Goal: Task Accomplishment & Management: Manage account settings

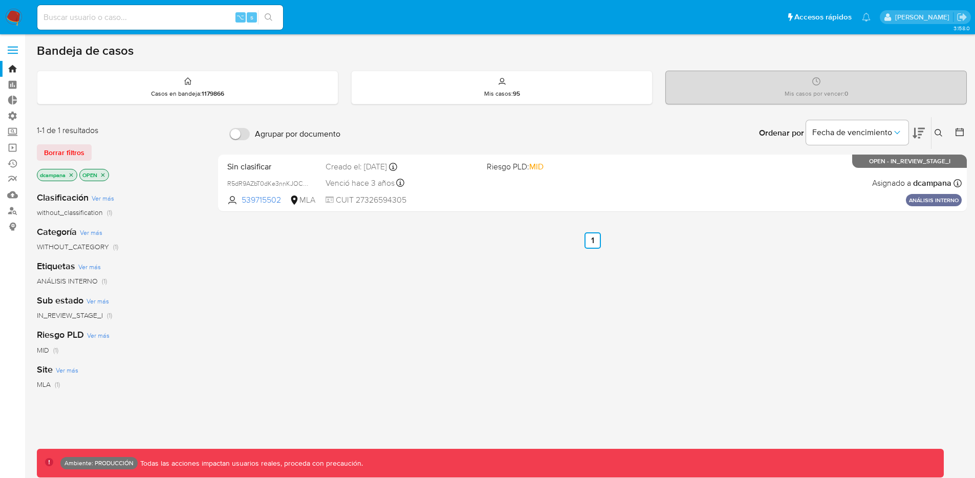
click at [8, 55] on label at bounding box center [13, 50] width 26 height 22
click at [0, 0] on input "checkbox" at bounding box center [0, 0] width 0 height 0
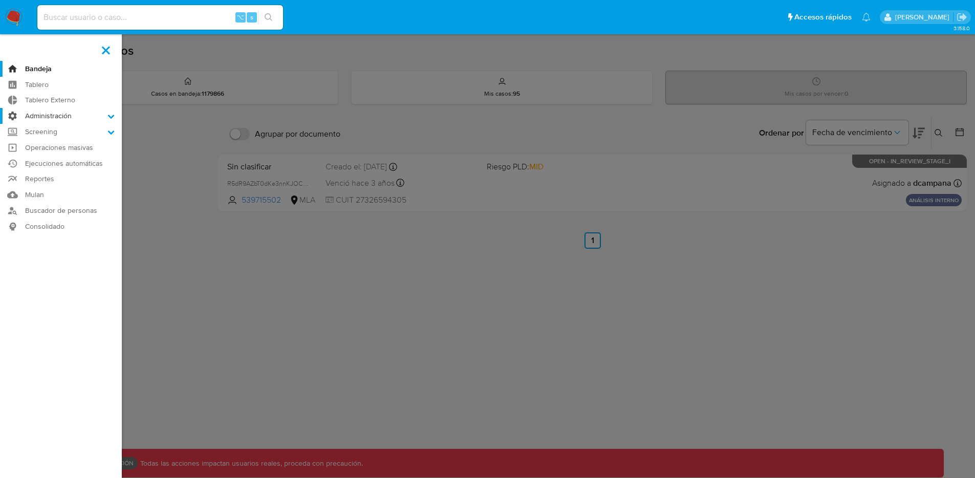
click at [63, 116] on label "Administración" at bounding box center [61, 116] width 122 height 16
click at [0, 0] on input "Administración" at bounding box center [0, 0] width 0 height 0
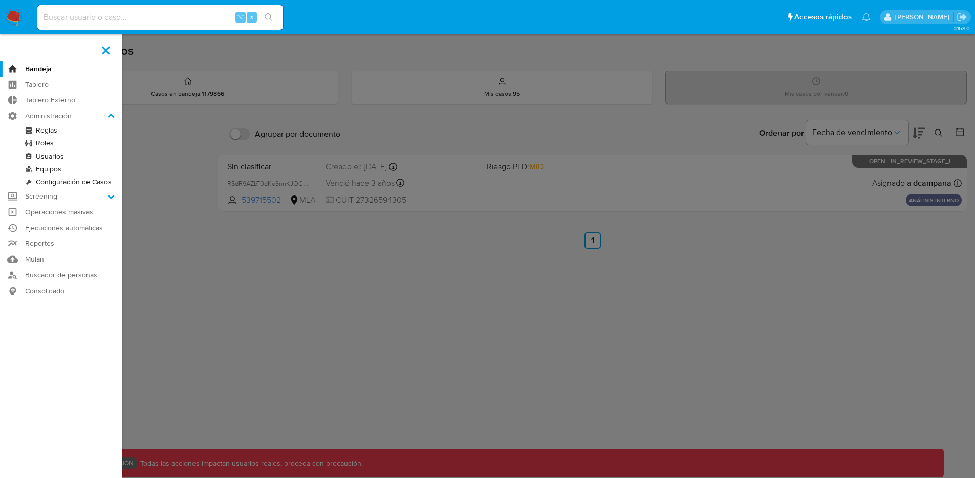
click at [41, 156] on link "Usuarios" at bounding box center [61, 156] width 122 height 13
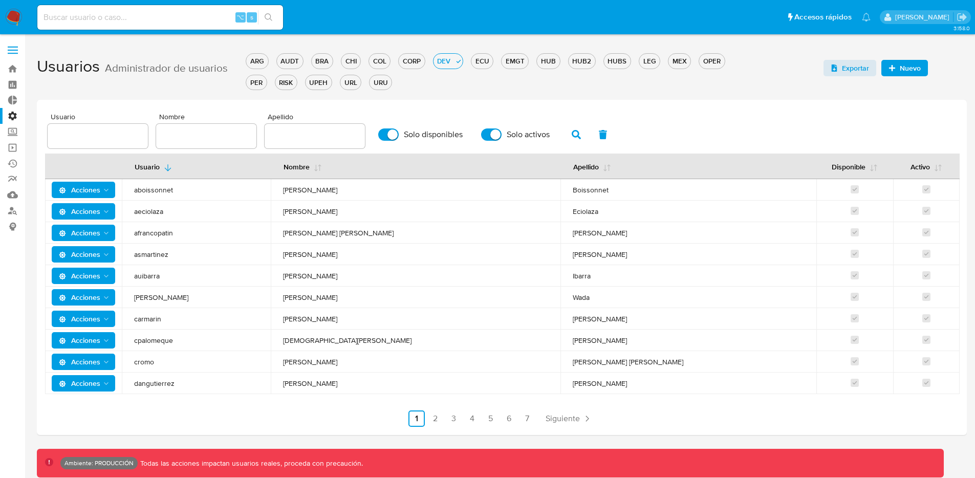
click at [84, 136] on input "text" at bounding box center [98, 136] width 100 height 13
type input "macri"
click at [378, 132] on input "Solo disponibles" at bounding box center [388, 135] width 20 height 12
checkbox input "false"
click at [485, 136] on input "Solo activos" at bounding box center [491, 135] width 20 height 12
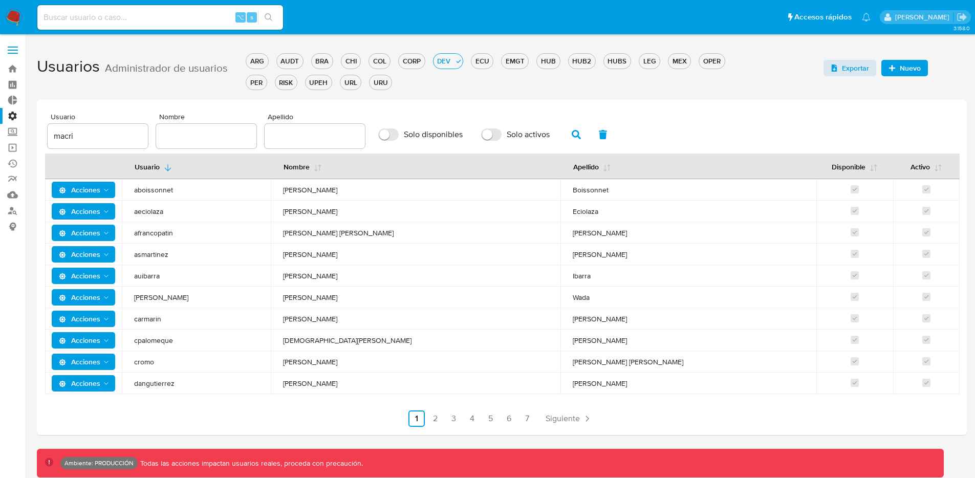
checkbox input "false"
click at [579, 133] on button "button" at bounding box center [576, 134] width 27 height 25
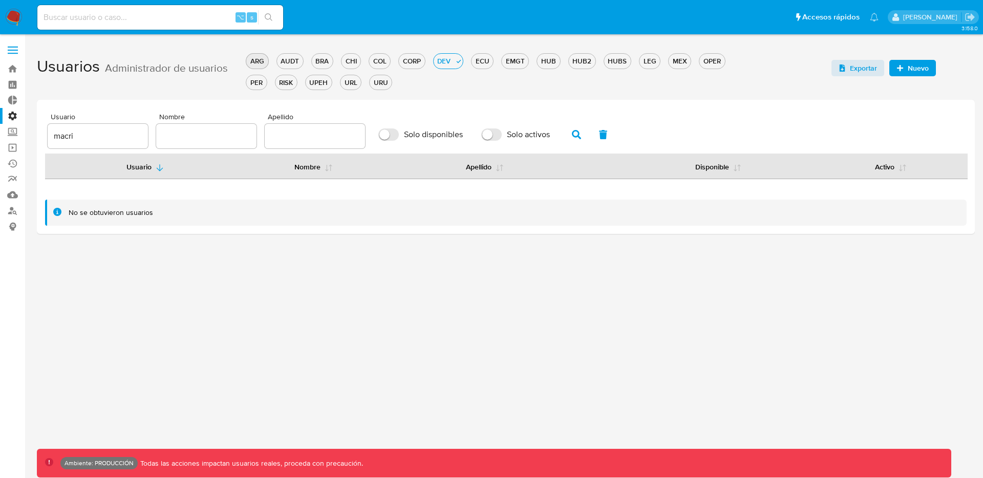
click at [258, 66] on div "ARG" at bounding box center [257, 61] width 22 height 10
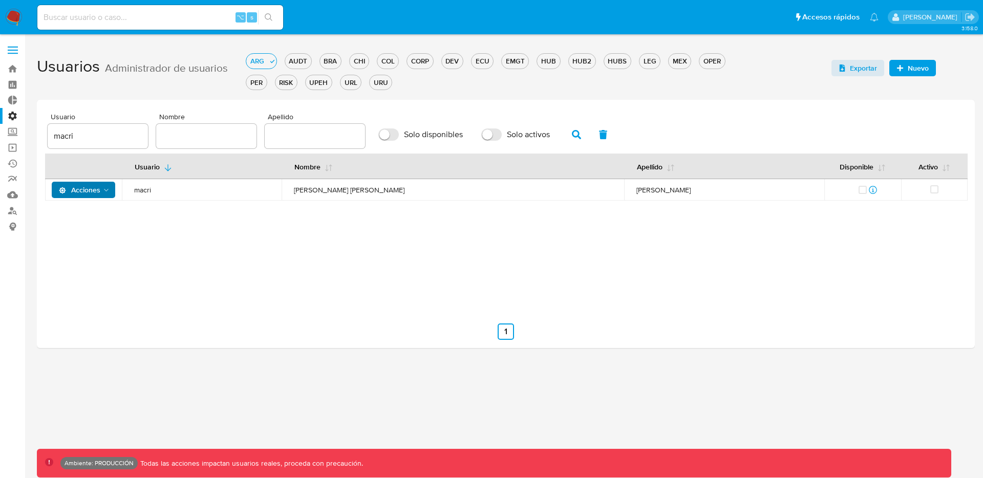
click at [108, 187] on icon "Acciones" at bounding box center [106, 190] width 8 height 8
click at [101, 221] on button "Detalle" at bounding box center [85, 215] width 92 height 25
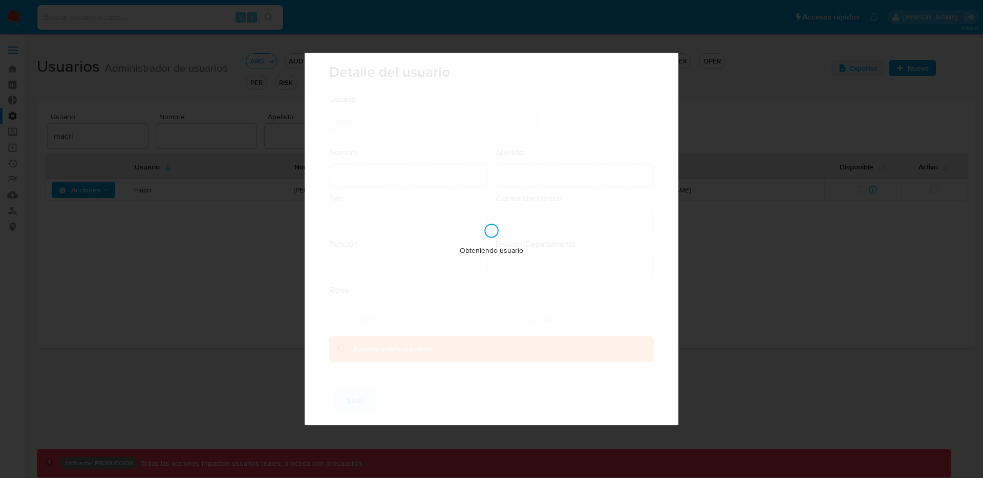
type input "Maria Melissa"
type input "Acri"
type input "Argentina"
type input "melissa.acri@mercadolibre.com"
type input "Analista Senior (80001642)"
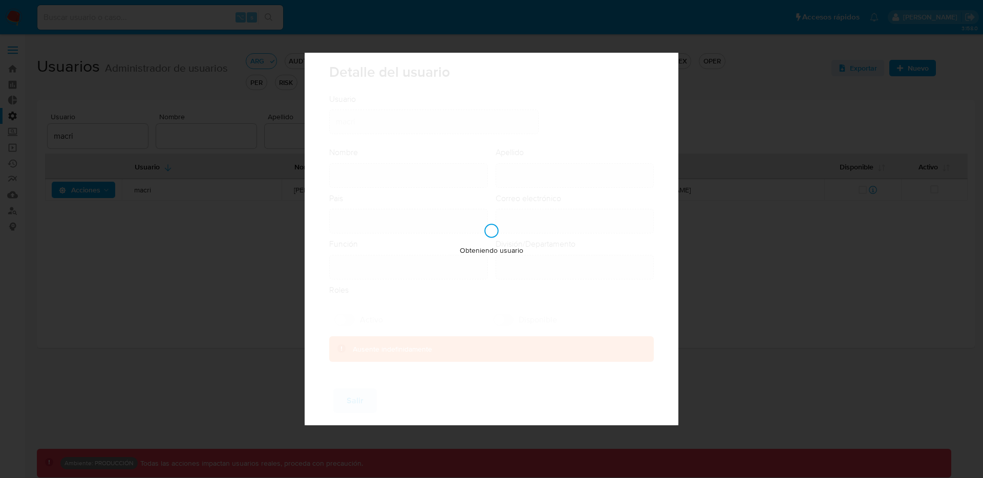
type input "Risk & Compliance"
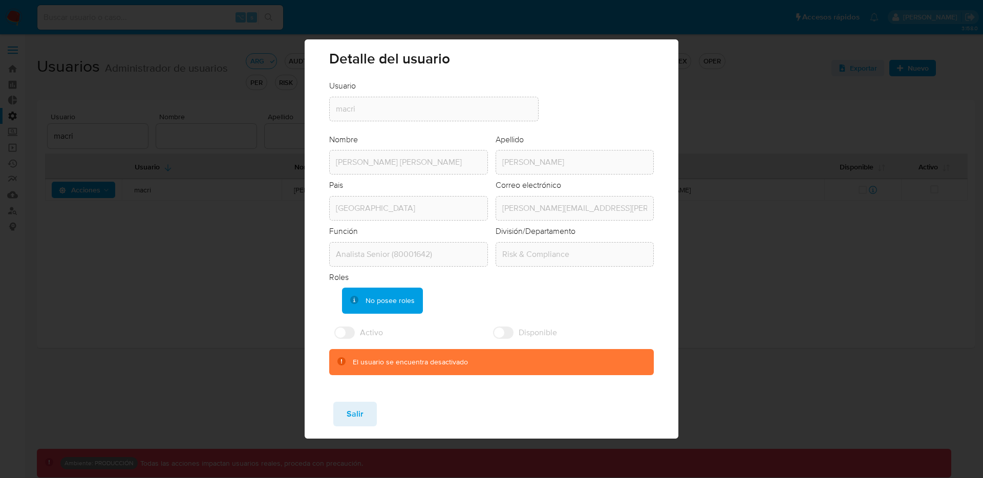
drag, startPoint x: 342, startPoint y: 414, endPoint x: 293, endPoint y: 370, distance: 65.6
click at [342, 414] on button "Salir" at bounding box center [355, 414] width 44 height 25
checkbox input "true"
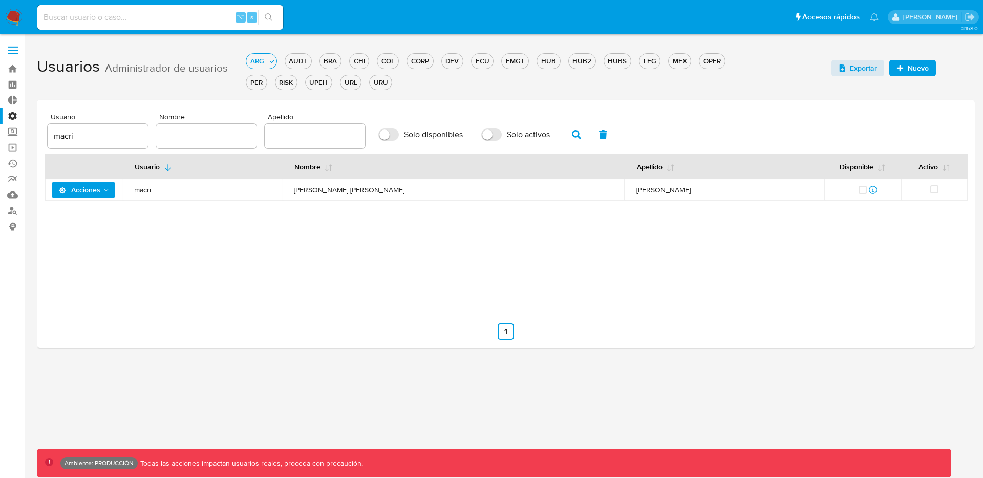
click at [86, 194] on span "Acciones" at bounding box center [79, 190] width 41 height 16
click at [94, 270] on button "Ver registros" at bounding box center [85, 264] width 92 height 25
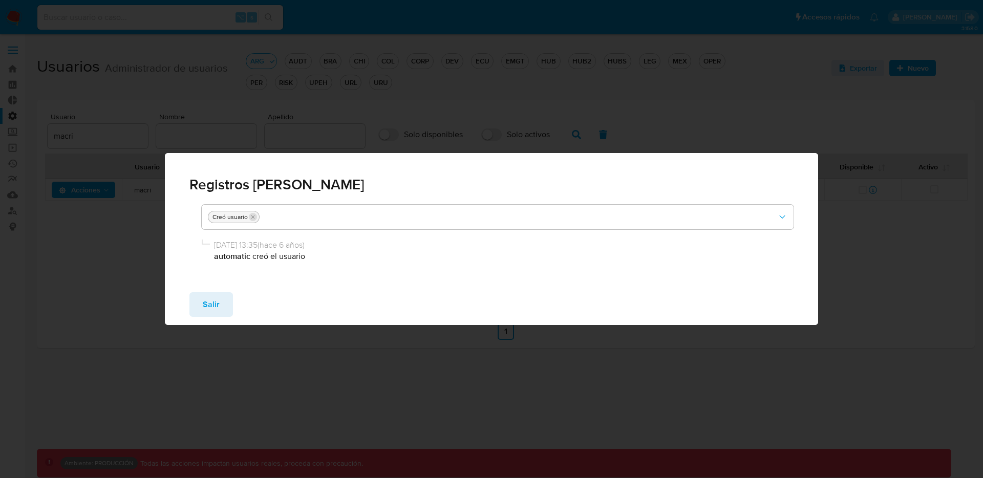
click at [250, 219] on icon "quitar Creó usuario" at bounding box center [253, 217] width 6 height 6
click at [216, 309] on span "Salir" at bounding box center [211, 304] width 17 height 23
